Goal: Transaction & Acquisition: Purchase product/service

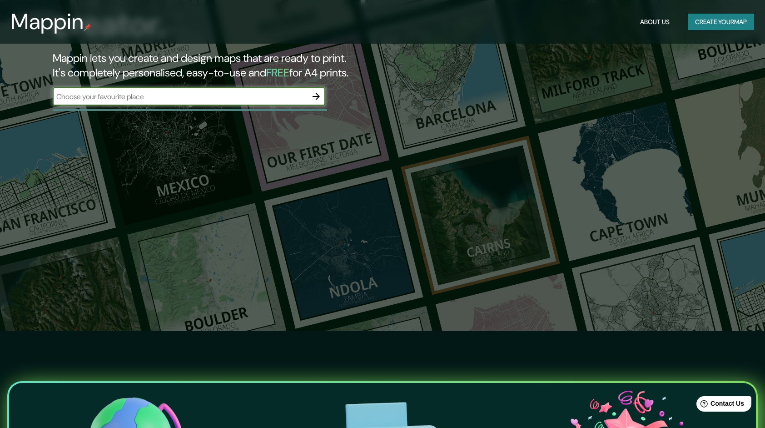
scroll to position [45, 0]
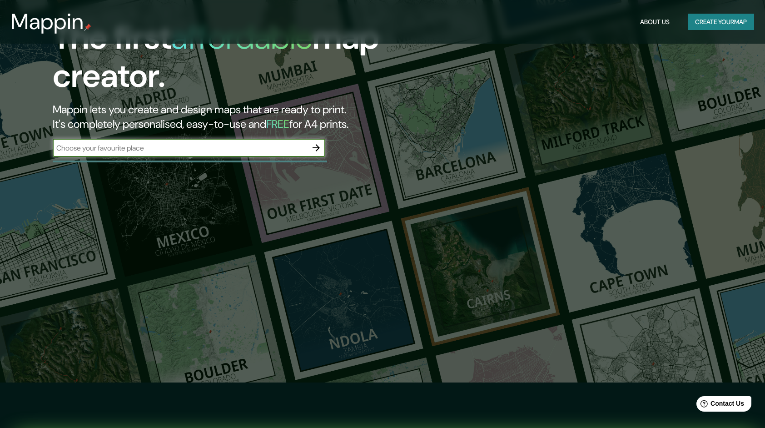
click at [252, 148] on input "text" at bounding box center [180, 148] width 254 height 10
type input "[GEOGRAPHIC_DATA]"
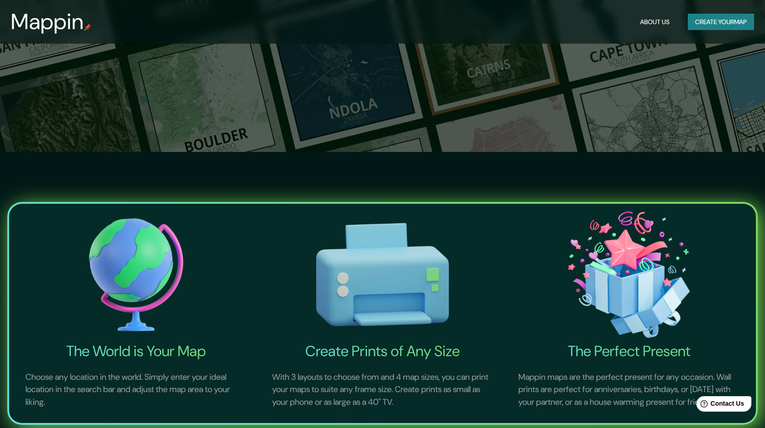
scroll to position [74, 0]
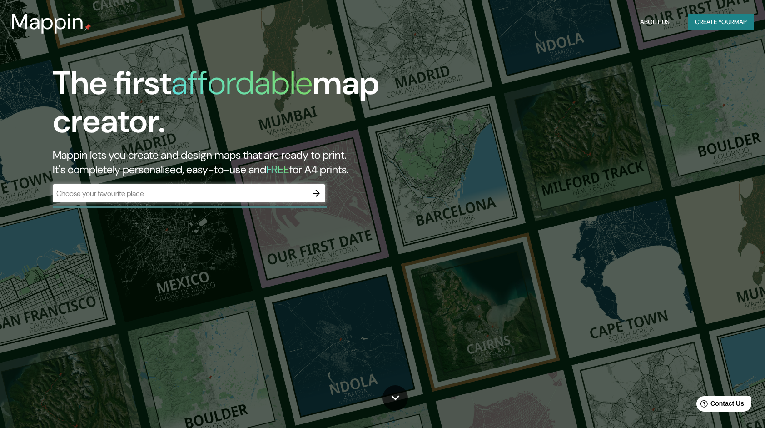
click at [232, 202] on div "​" at bounding box center [189, 193] width 273 height 18
click at [296, 196] on input "text" at bounding box center [180, 193] width 254 height 10
type input "[GEOGRAPHIC_DATA]"
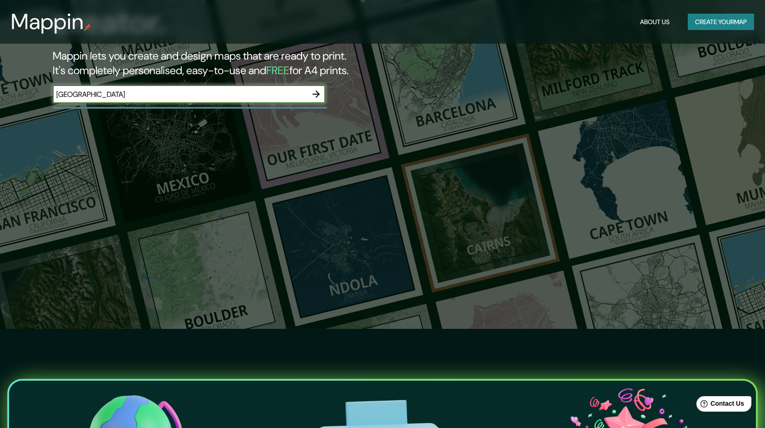
scroll to position [91, 0]
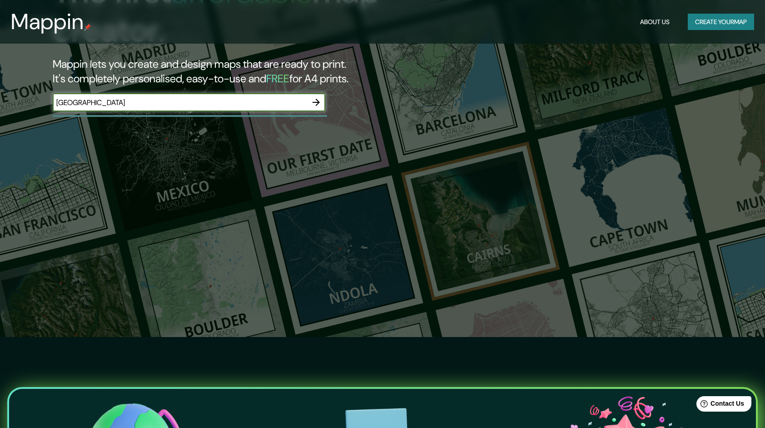
click at [322, 101] on icon "button" at bounding box center [316, 102] width 11 height 11
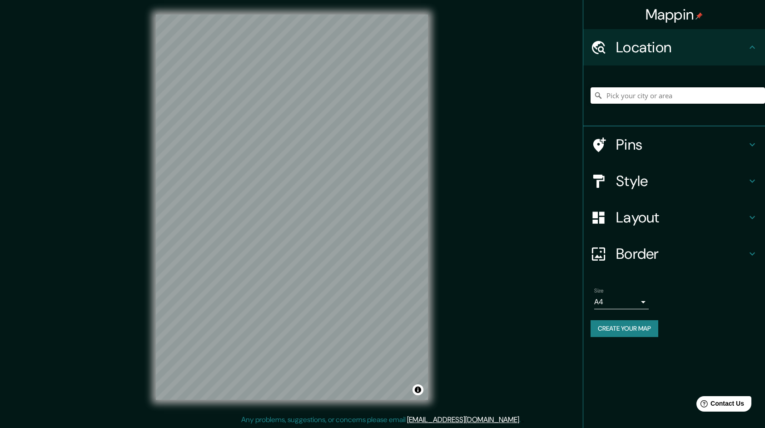
click at [671, 91] on input "Pick your city or area" at bounding box center [678, 95] width 174 height 16
paste input "Valle de Guadalupe 294, Valle de Las Heras, 45601 San Pedro Tlaquepaque, Jal."
type input "Tlaquepaque, Jalisco, México"
click at [430, 180] on div "© Mapbox © OpenStreetMap Improve this map" at bounding box center [291, 207] width 301 height 414
click at [396, 160] on div "© Mapbox © OpenStreetMap Improve this map" at bounding box center [291, 207] width 301 height 414
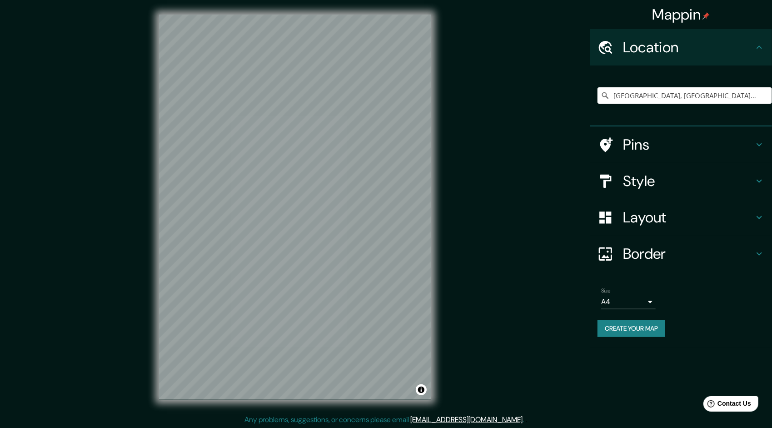
click at [618, 300] on body "Mappin Location Tlaquepaque, Jalisco, México Tlaquepaque Jalisco, México Valle …" at bounding box center [386, 214] width 772 height 428
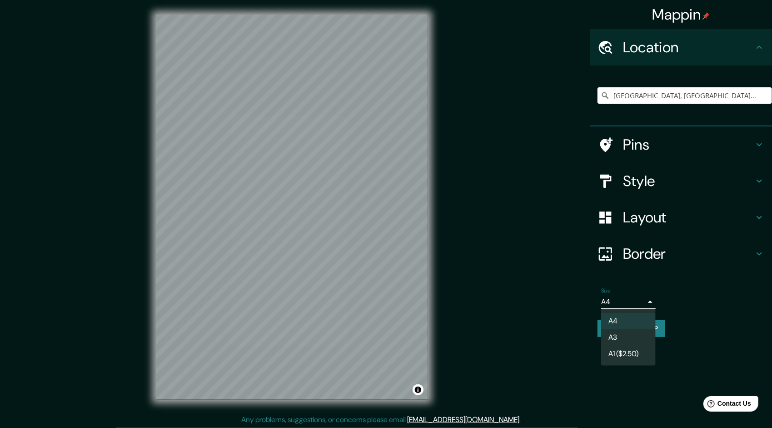
click at [630, 305] on div at bounding box center [386, 214] width 772 height 428
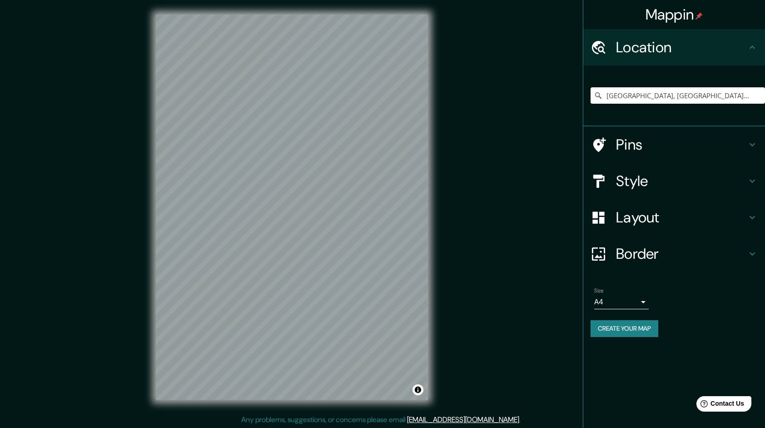
click at [686, 293] on div "Size A4 single" at bounding box center [674, 298] width 167 height 29
click at [684, 174] on h4 "Style" at bounding box center [681, 181] width 131 height 18
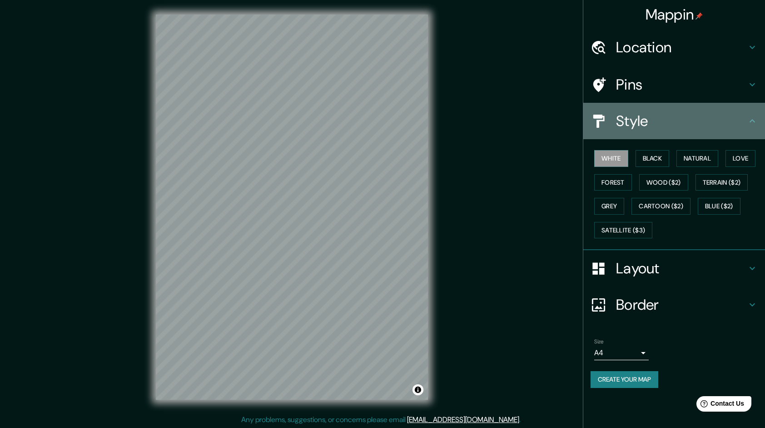
click at [714, 120] on h4 "Style" at bounding box center [681, 121] width 131 height 18
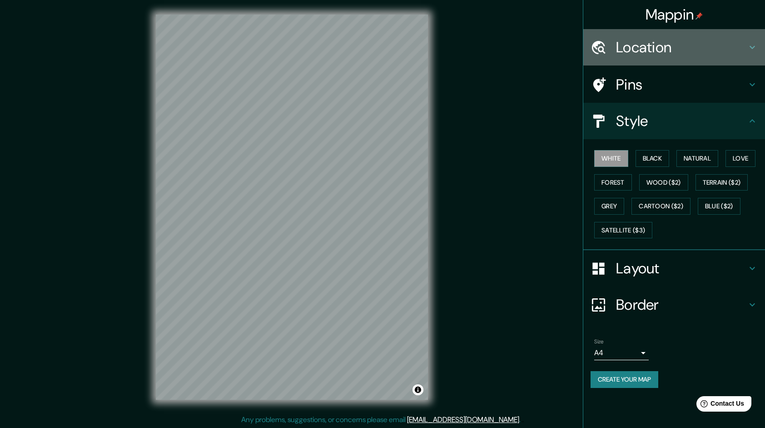
click at [712, 50] on h4 "Location" at bounding box center [681, 47] width 131 height 18
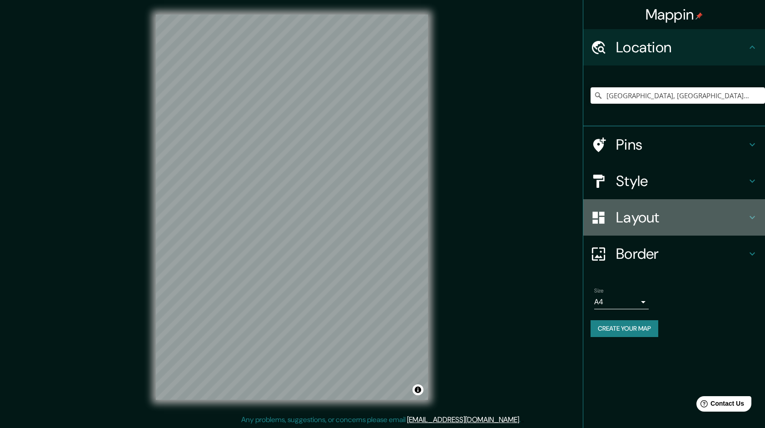
click at [688, 220] on h4 "Layout" at bounding box center [681, 217] width 131 height 18
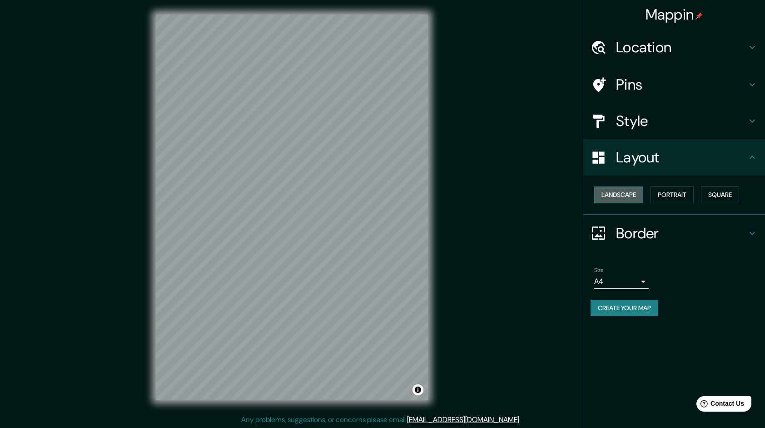
click at [627, 192] on button "Landscape" at bounding box center [618, 194] width 49 height 17
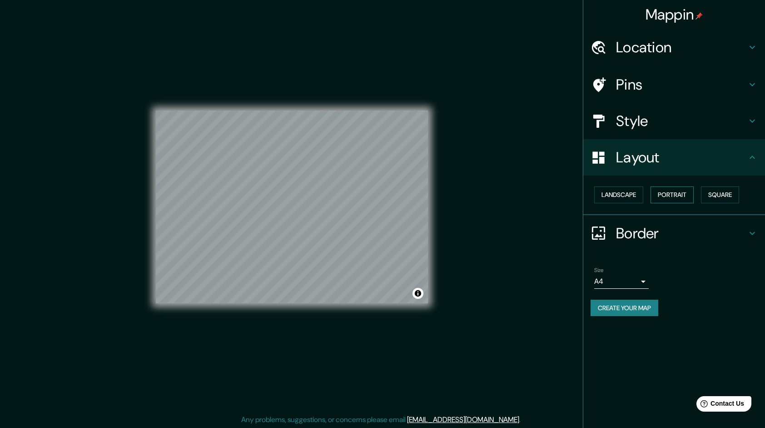
drag, startPoint x: 700, startPoint y: 187, endPoint x: 671, endPoint y: 190, distance: 29.3
click at [696, 187] on div "Landscape Portrait Square" at bounding box center [678, 195] width 174 height 24
click at [669, 190] on button "Portrait" at bounding box center [672, 194] width 43 height 17
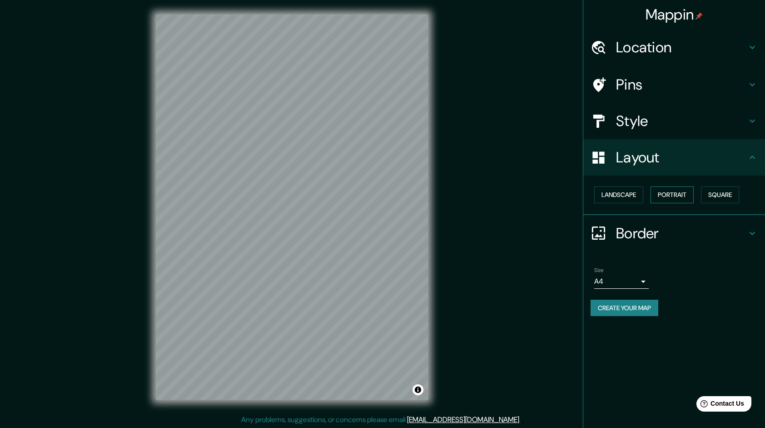
click at [694, 187] on button "Portrait" at bounding box center [672, 194] width 43 height 17
click at [711, 188] on button "Square" at bounding box center [720, 194] width 38 height 17
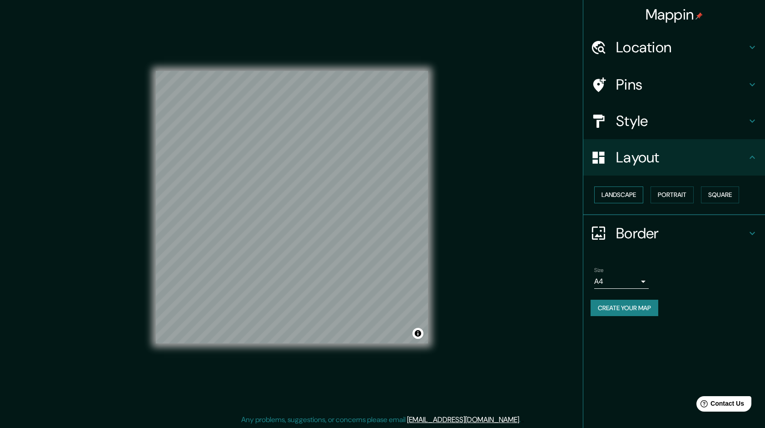
click at [640, 195] on button "Landscape" at bounding box center [618, 194] width 49 height 17
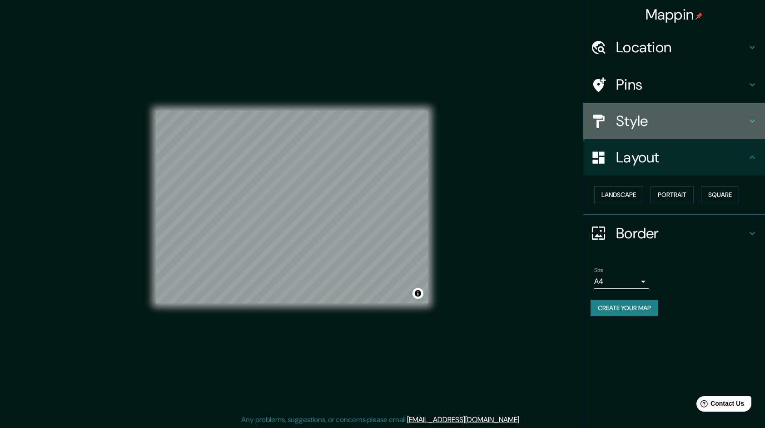
click at [659, 114] on h4 "Style" at bounding box center [681, 121] width 131 height 18
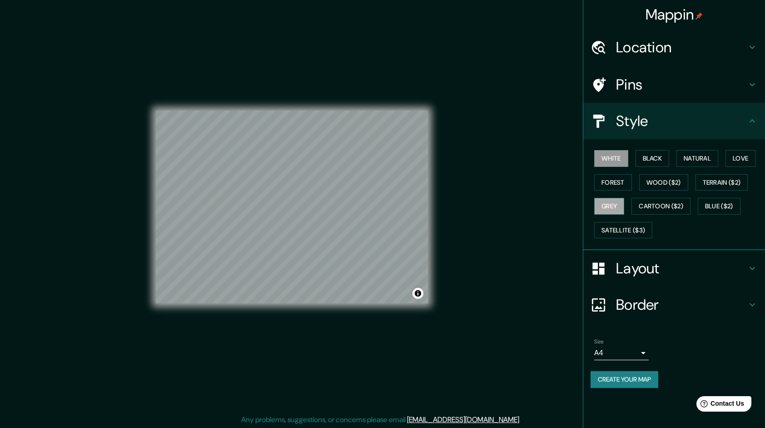
click at [613, 202] on button "Grey" at bounding box center [609, 206] width 30 height 17
click at [712, 180] on button "Terrain ($2)" at bounding box center [722, 182] width 53 height 17
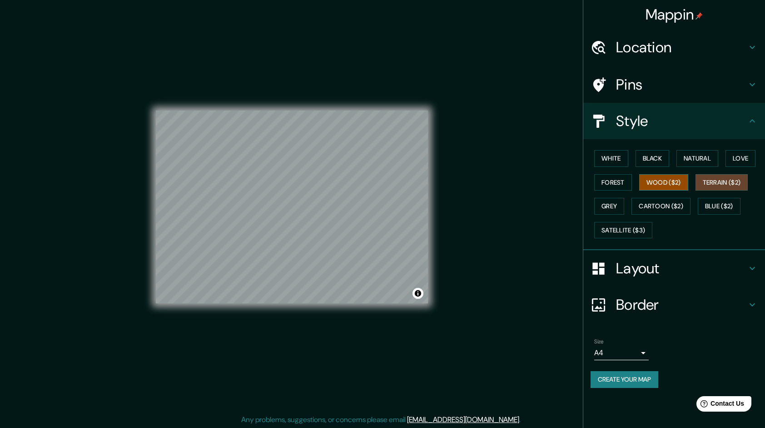
click at [668, 181] on button "Wood ($2)" at bounding box center [663, 182] width 49 height 17
click at [609, 177] on button "Forest" at bounding box center [613, 182] width 38 height 17
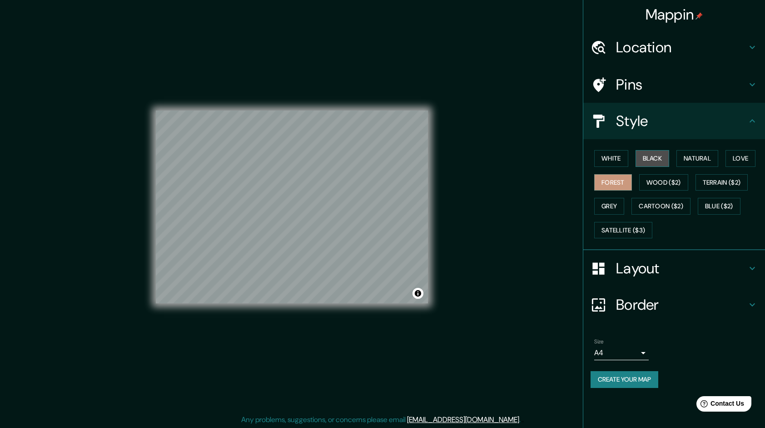
click at [659, 157] on button "Black" at bounding box center [653, 158] width 34 height 17
click at [698, 154] on button "Natural" at bounding box center [698, 158] width 42 height 17
click at [624, 163] on button "White" at bounding box center [611, 158] width 34 height 17
click at [692, 154] on button "Natural" at bounding box center [698, 158] width 42 height 17
drag, startPoint x: 349, startPoint y: 228, endPoint x: 335, endPoint y: 220, distance: 15.7
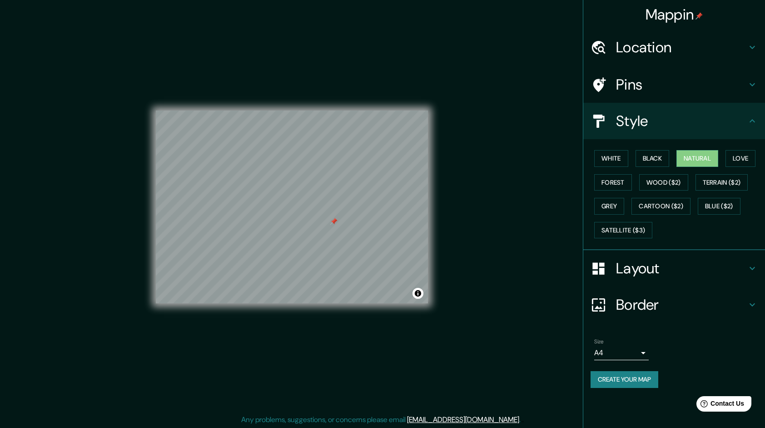
click at [335, 220] on div at bounding box center [333, 221] width 7 height 7
click at [330, 218] on div at bounding box center [333, 221] width 7 height 7
